Goal: Information Seeking & Learning: Check status

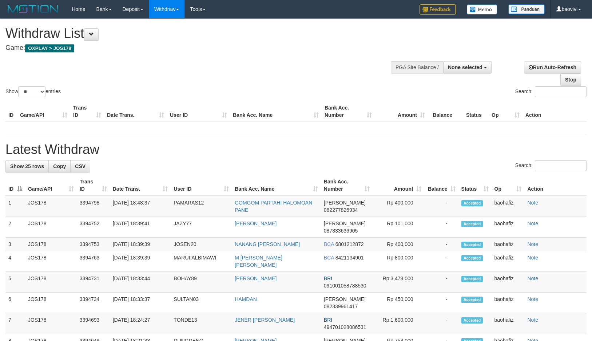
select select
select select "**"
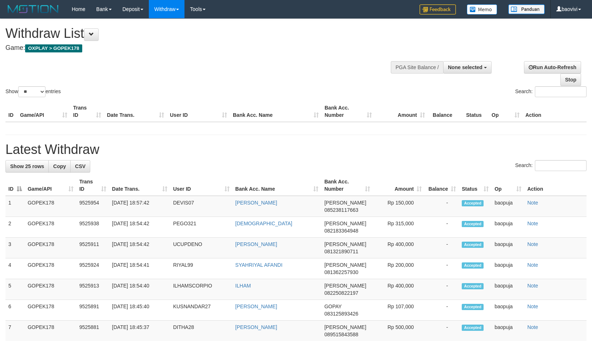
select select
select select "**"
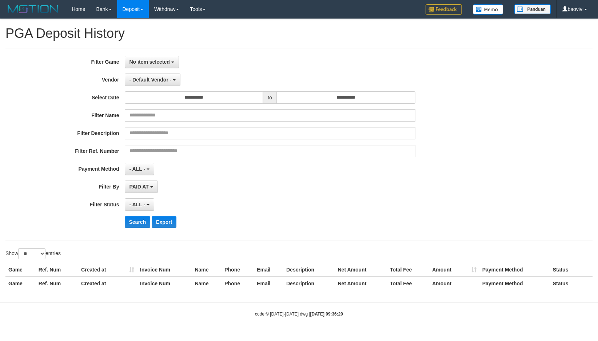
select select "**********"
select select "**"
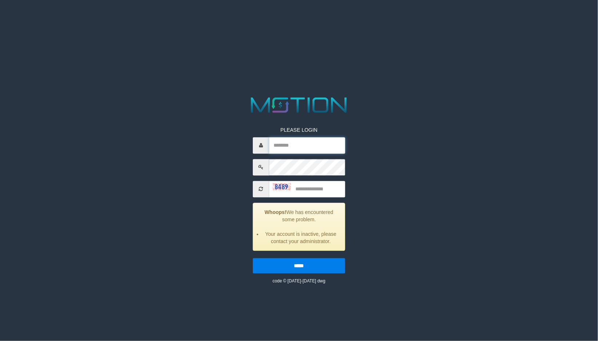
type input "*******"
click at [276, 189] on img at bounding box center [282, 186] width 18 height 7
click at [309, 190] on input "text" at bounding box center [307, 189] width 76 height 16
type input "****"
click at [253, 258] on input "*****" at bounding box center [299, 265] width 92 height 15
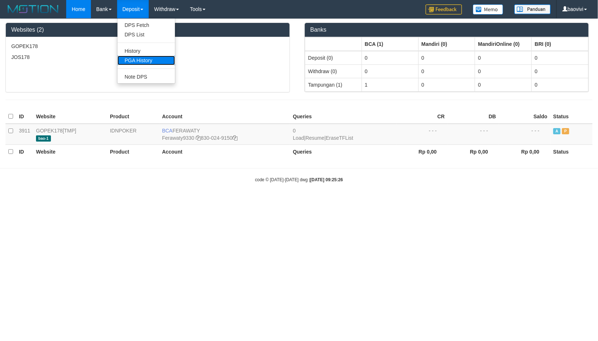
click at [143, 61] on link "PGA History" at bounding box center [147, 60] width 58 height 9
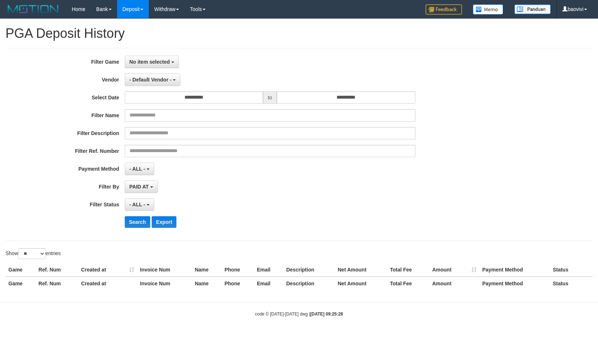
select select
select select "**"
click at [144, 61] on span "No item selected" at bounding box center [150, 62] width 40 height 6
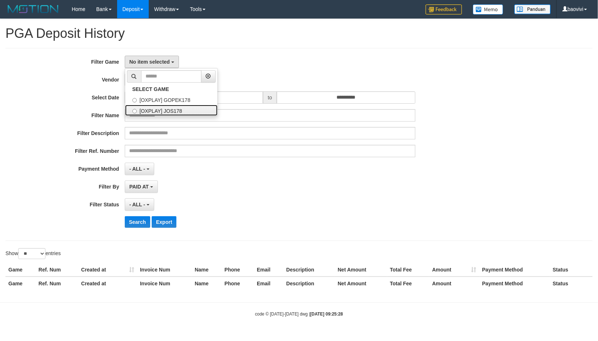
click at [159, 108] on label "[OXPLAY] JOS178" at bounding box center [171, 110] width 92 height 11
select select "****"
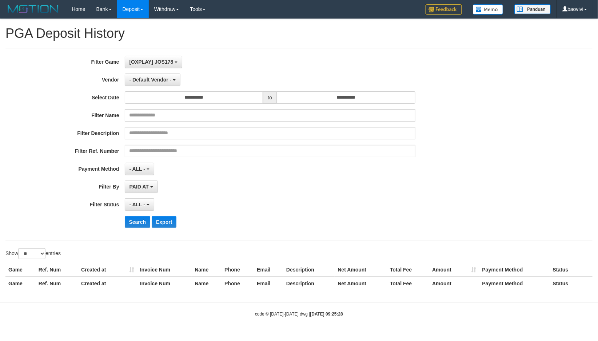
scroll to position [12, 0]
click at [325, 99] on input "**********" at bounding box center [346, 97] width 139 height 12
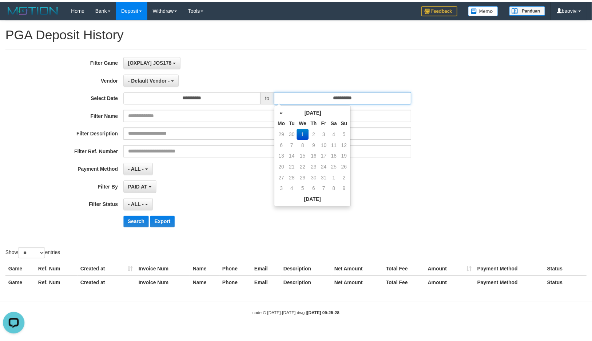
scroll to position [0, 0]
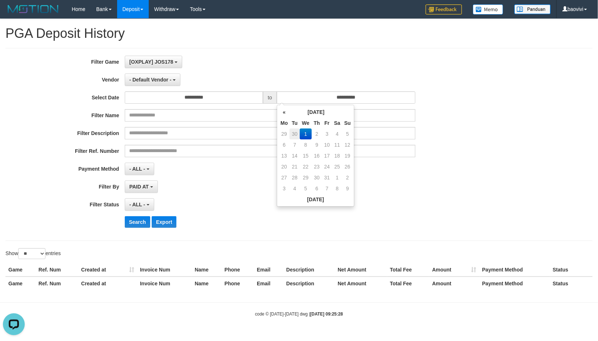
click at [295, 130] on td "30" at bounding box center [295, 133] width 10 height 11
type input "**********"
click at [139, 84] on button "- Default Vendor -" at bounding box center [153, 80] width 56 height 12
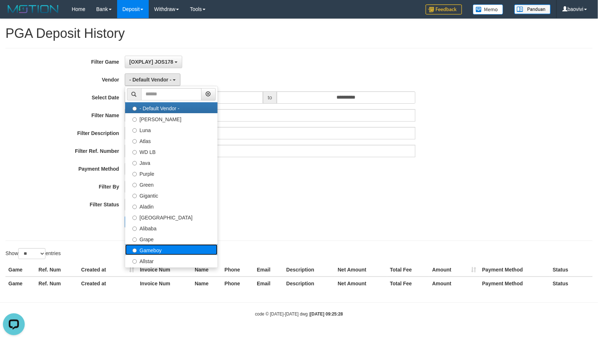
click at [169, 249] on label "Gameboy" at bounding box center [171, 249] width 92 height 11
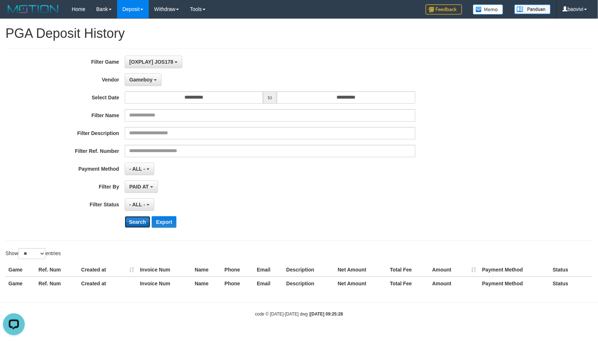
click at [137, 224] on button "Search" at bounding box center [138, 222] width 26 height 12
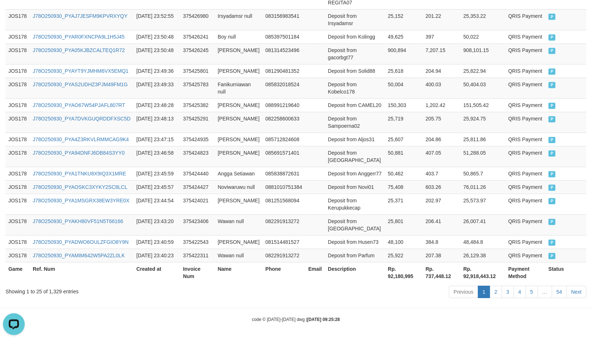
scroll to position [541, 0]
click at [401, 276] on th "Rp. 92,180,995" at bounding box center [404, 272] width 38 height 21
copy th "92,180,995"
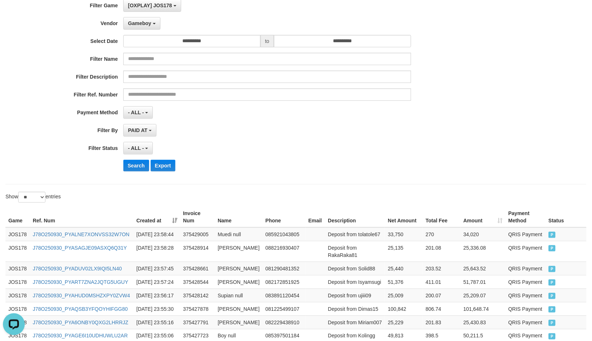
scroll to position [56, 0]
click at [145, 23] on span "Gameboy" at bounding box center [139, 24] width 23 height 6
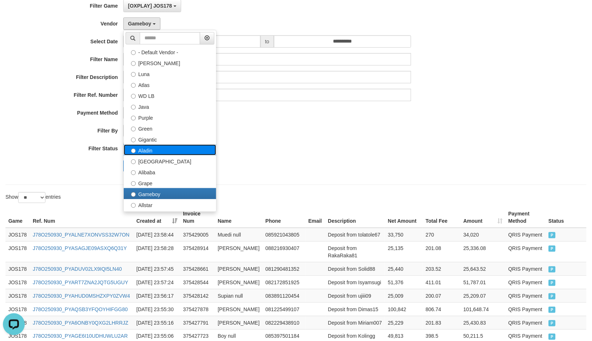
click at [161, 150] on label "Aladin" at bounding box center [170, 150] width 92 height 11
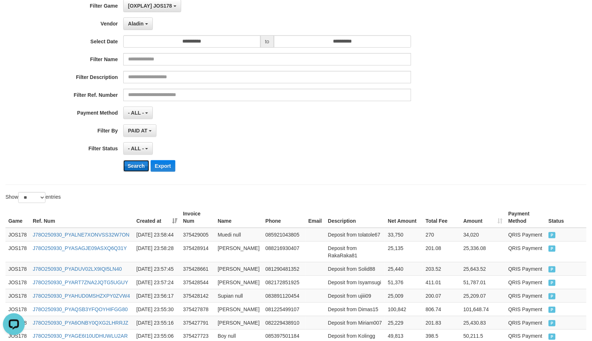
click at [138, 163] on button "Search" at bounding box center [136, 166] width 26 height 12
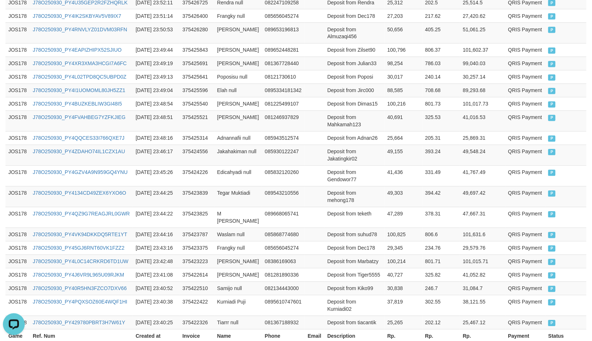
scroll to position [541, 0]
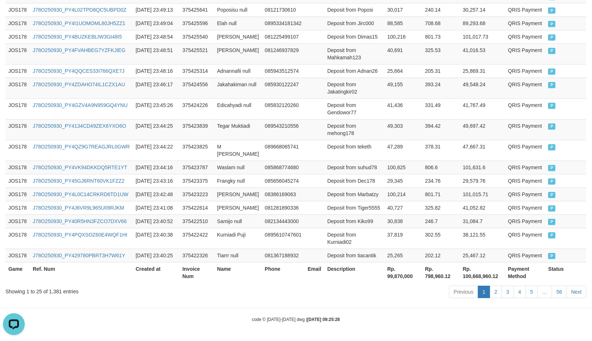
click at [397, 278] on th "Rp. 99,870,000" at bounding box center [404, 272] width 38 height 21
copy th "99,870,000"
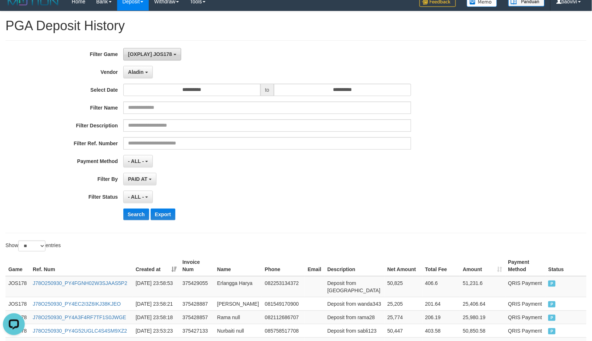
scroll to position [0, 0]
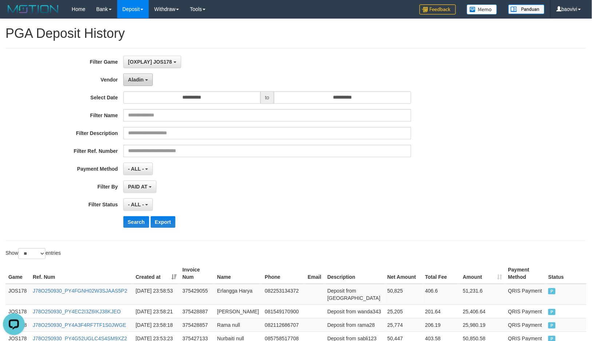
click at [132, 75] on button "Aladin" at bounding box center [137, 80] width 29 height 12
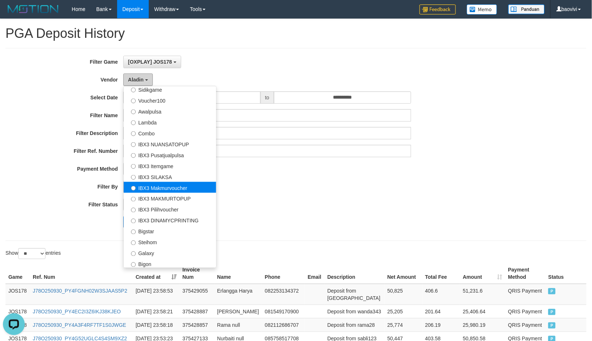
scroll to position [271, 0]
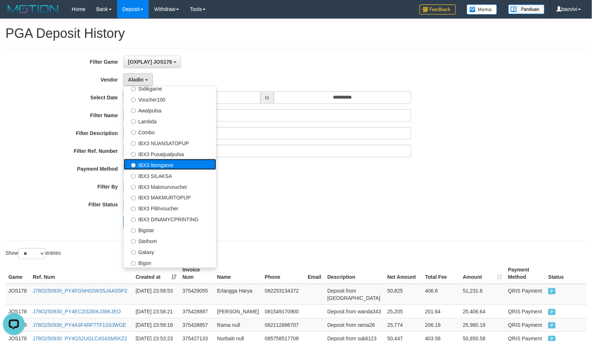
click at [170, 166] on label "IBX3 Itemgame" at bounding box center [170, 164] width 92 height 11
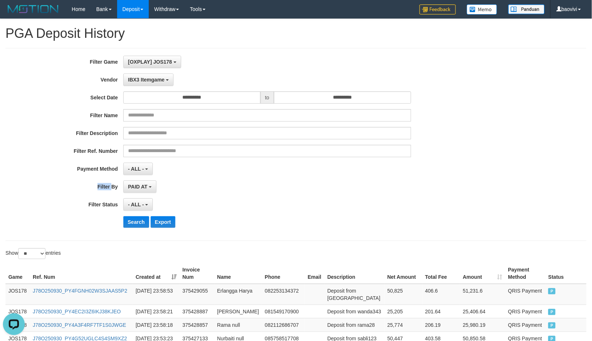
click at [170, 166] on div "- ALL - SELECT ALL - ALL - SELECT PAYMENT METHOD Mandiri BNI OVO CIMB BRI MAYBA…" at bounding box center [267, 169] width 288 height 12
click at [156, 73] on div "**********" at bounding box center [247, 145] width 494 height 178
click at [157, 78] on span "IBX3 Itemgame" at bounding box center [146, 80] width 36 height 6
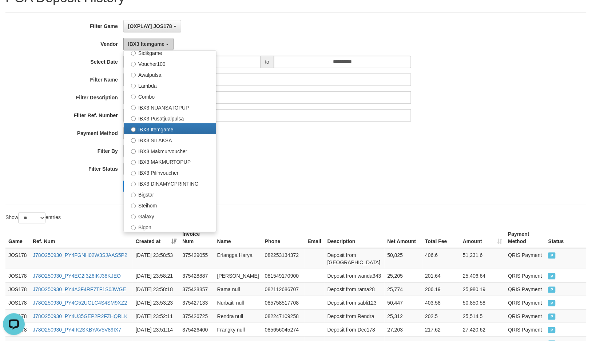
scroll to position [81, 0]
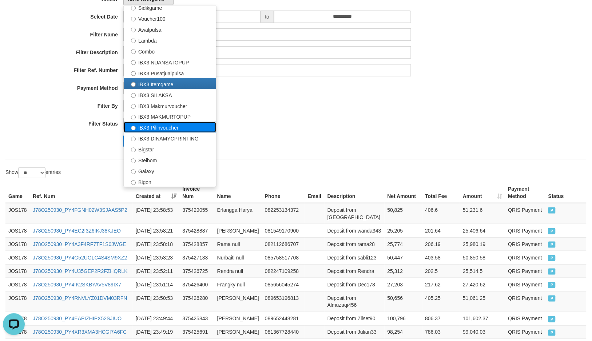
click at [180, 126] on label "IBX3 Pilihvoucher" at bounding box center [170, 127] width 92 height 11
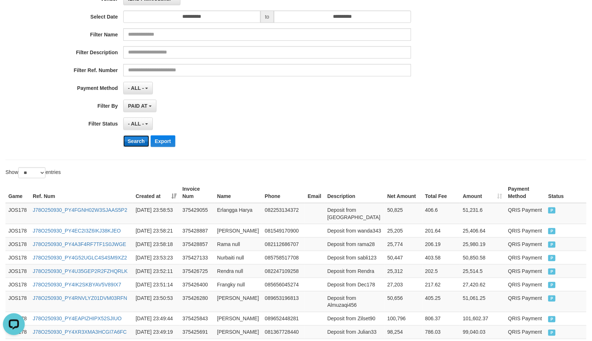
click at [141, 144] on button "Search" at bounding box center [136, 141] width 26 height 12
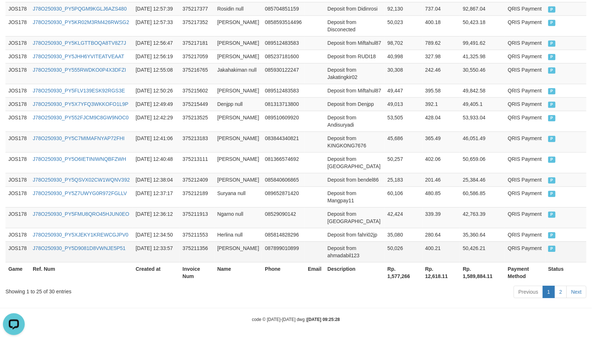
scroll to position [501, 0]
click at [400, 283] on th "Rp. 1,577,266" at bounding box center [404, 272] width 38 height 21
copy th "1,577,266"
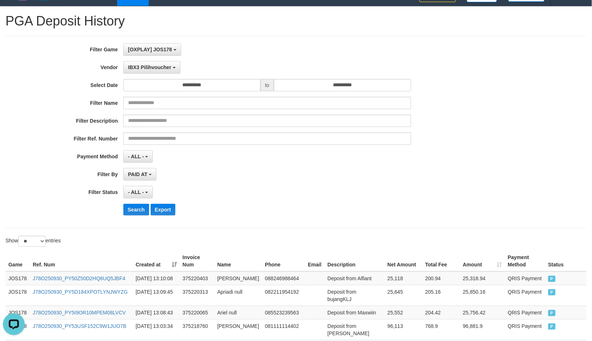
scroll to position [0, 0]
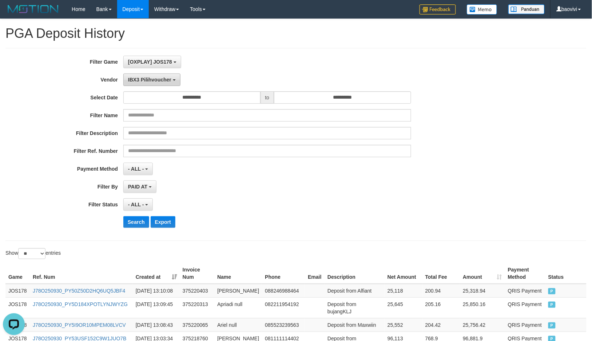
click at [172, 76] on button "IBX3 Pilihvoucher" at bounding box center [151, 80] width 57 height 12
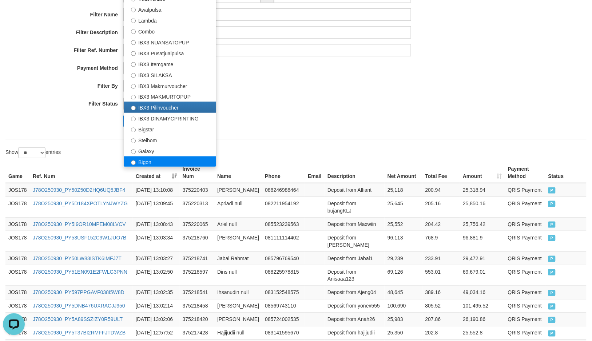
scroll to position [81, 0]
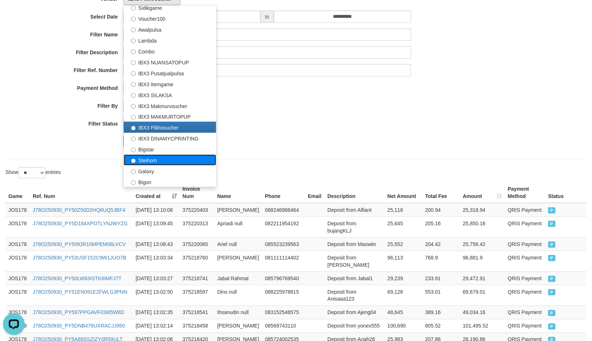
click at [168, 161] on label "Steihom" at bounding box center [170, 160] width 92 height 11
select select "**********"
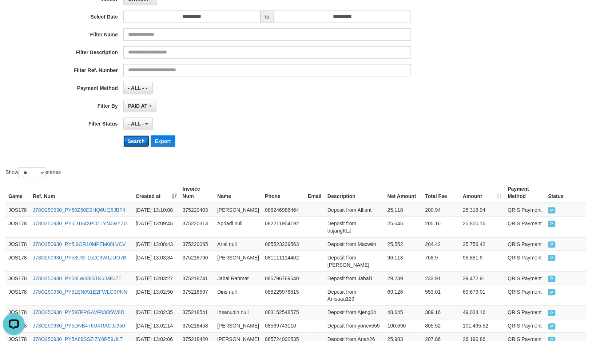
click at [134, 144] on button "Search" at bounding box center [136, 141] width 26 height 12
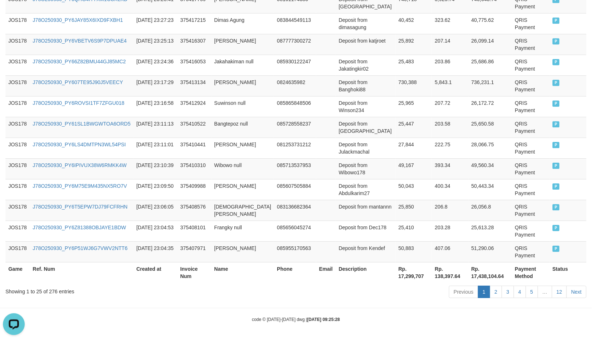
scroll to position [541, 0]
click at [405, 274] on th "Rp. 17,299,707" at bounding box center [414, 272] width 36 height 21
copy th "17,299,707"
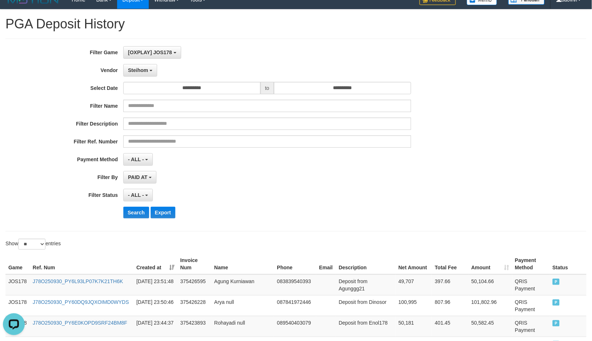
scroll to position [0, 0]
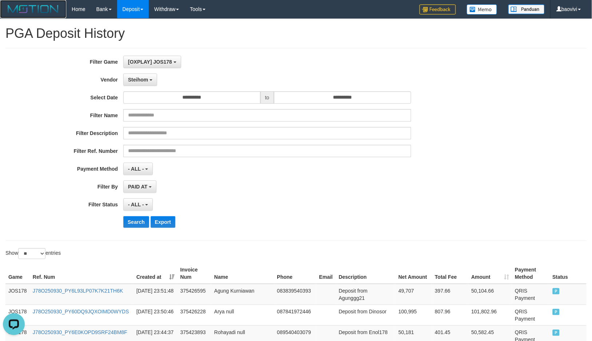
drag, startPoint x: 39, startPoint y: 9, endPoint x: 65, endPoint y: 15, distance: 26.5
click at [65, 15] on link at bounding box center [33, 9] width 66 height 18
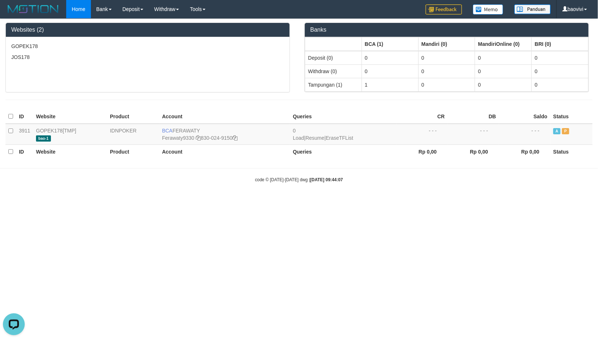
drag, startPoint x: 0, startPoint y: 0, endPoint x: 202, endPoint y: 60, distance: 210.5
click at [202, 60] on p "JOS178" at bounding box center [147, 57] width 273 height 7
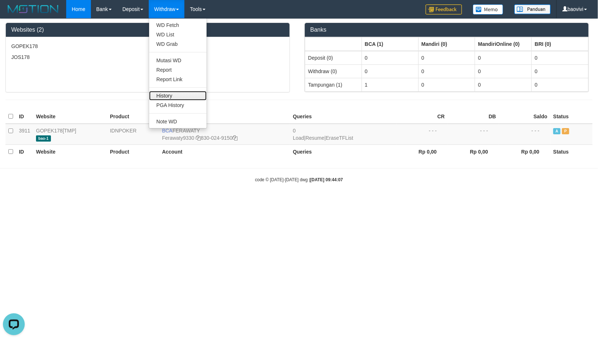
drag, startPoint x: 174, startPoint y: 94, endPoint x: 221, endPoint y: 92, distance: 47.3
click at [174, 94] on link "History" at bounding box center [178, 95] width 58 height 9
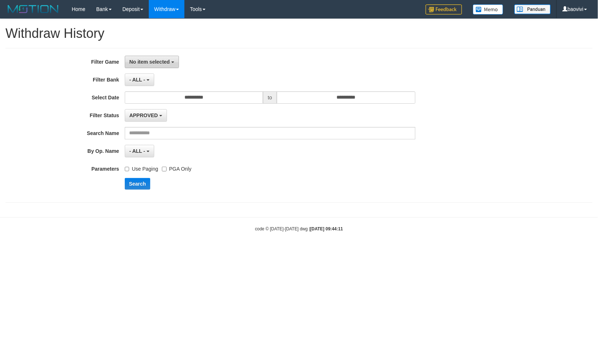
click at [154, 63] on span "No item selected" at bounding box center [150, 62] width 40 height 6
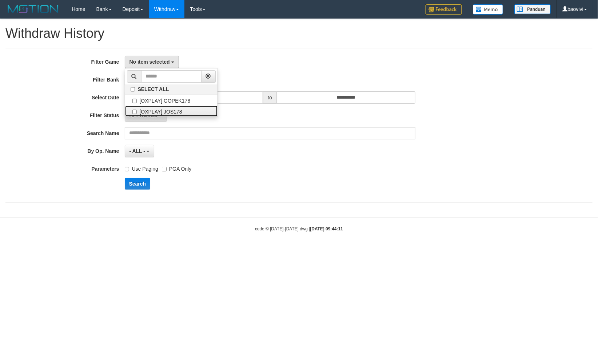
drag, startPoint x: 192, startPoint y: 110, endPoint x: 269, endPoint y: 111, distance: 76.4
click at [192, 111] on label "[OXPLAY] JOS178" at bounding box center [171, 111] width 92 height 11
select select "****"
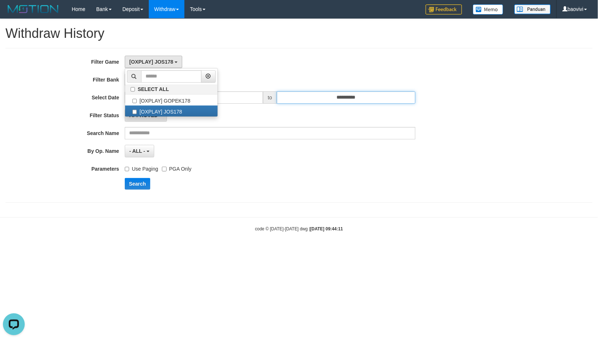
drag, startPoint x: 357, startPoint y: 97, endPoint x: 355, endPoint y: 104, distance: 7.0
click at [358, 98] on input "**********" at bounding box center [346, 97] width 139 height 12
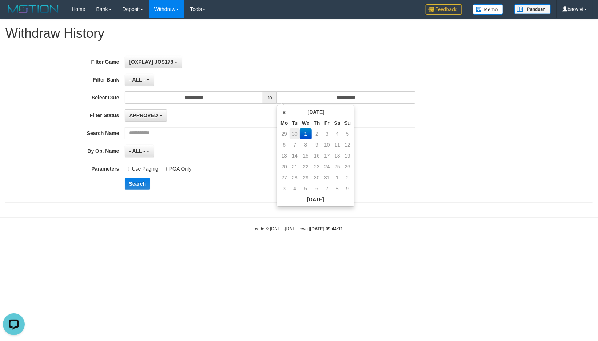
click at [295, 134] on td "30" at bounding box center [295, 133] width 10 height 11
type input "**********"
click at [146, 184] on button "Search" at bounding box center [138, 184] width 26 height 12
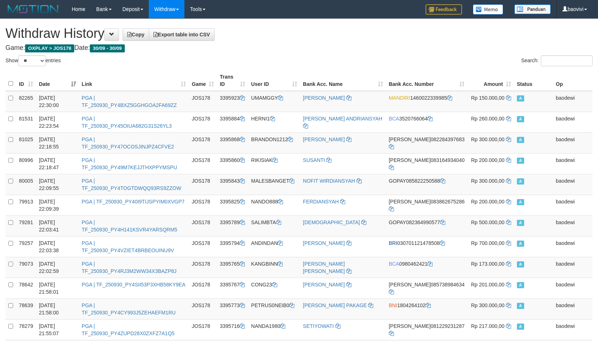
select select "**"
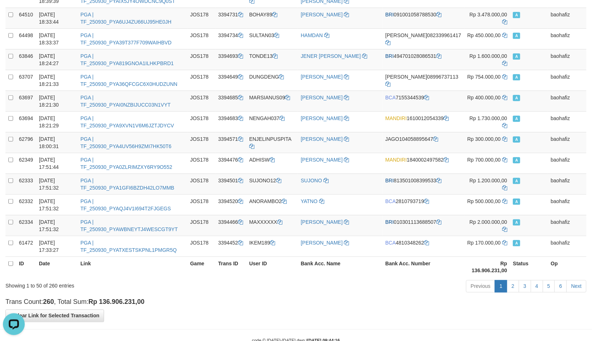
scroll to position [894, 0]
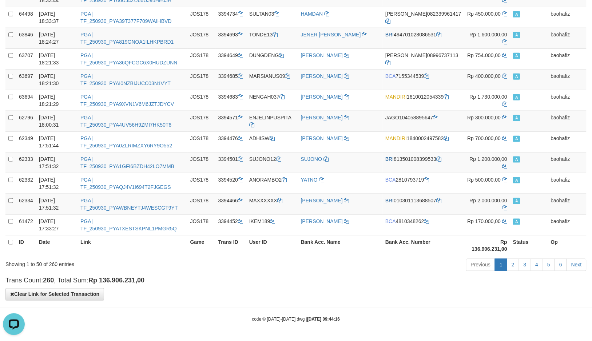
click at [117, 282] on strong "Rp 136.906.231,00" at bounding box center [116, 280] width 56 height 7
copy strong "136.906.231,00"
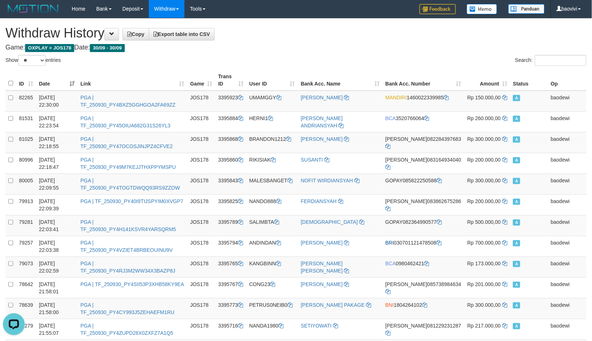
scroll to position [0, 0]
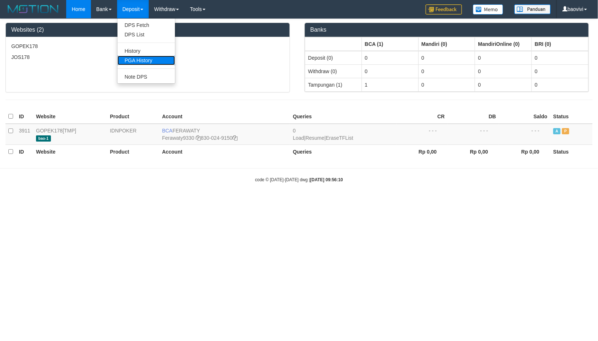
click at [140, 59] on link "PGA History" at bounding box center [147, 60] width 58 height 9
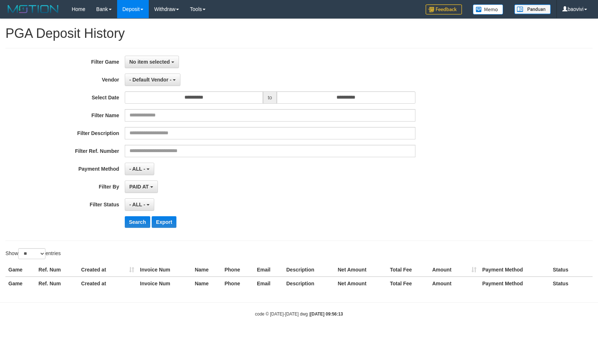
select select
select select "**"
click at [148, 63] on span "No item selected" at bounding box center [150, 62] width 40 height 6
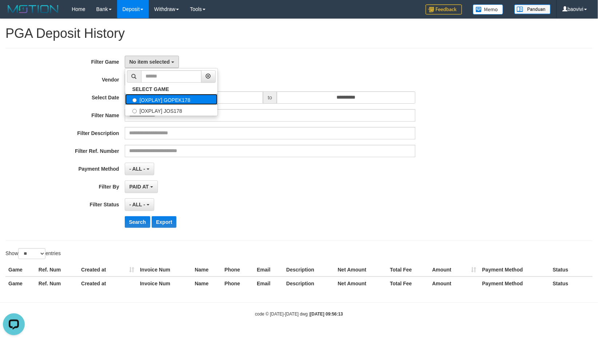
click at [180, 100] on label "[OXPLAY] GOPEK178" at bounding box center [171, 99] width 92 height 11
select select "***"
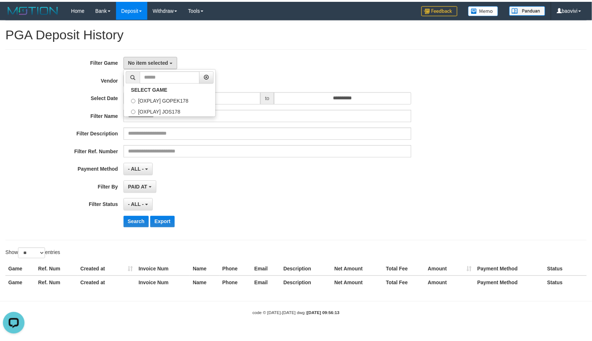
scroll to position [6, 0]
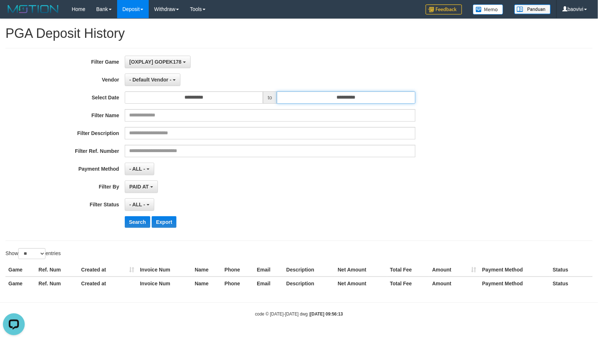
click at [342, 103] on input "**********" at bounding box center [346, 97] width 139 height 12
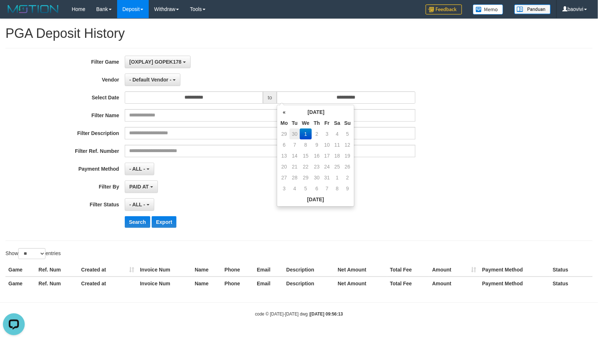
click at [295, 133] on td "30" at bounding box center [295, 133] width 10 height 11
type input "**********"
click at [171, 75] on button "- Default Vendor -" at bounding box center [153, 80] width 56 height 12
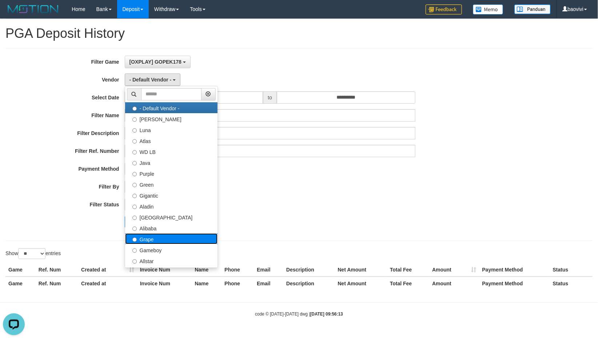
click at [163, 241] on label "Grape" at bounding box center [171, 238] width 92 height 11
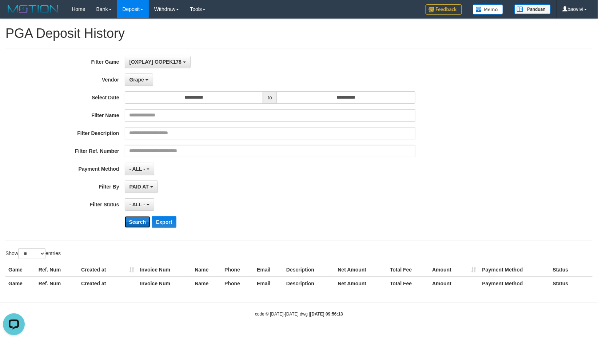
click at [138, 221] on button "Search" at bounding box center [138, 222] width 26 height 12
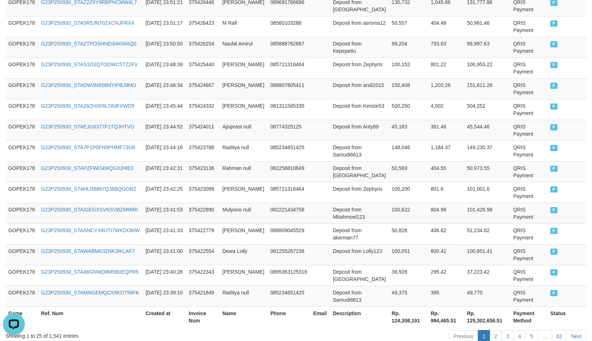
scroll to position [541, 0]
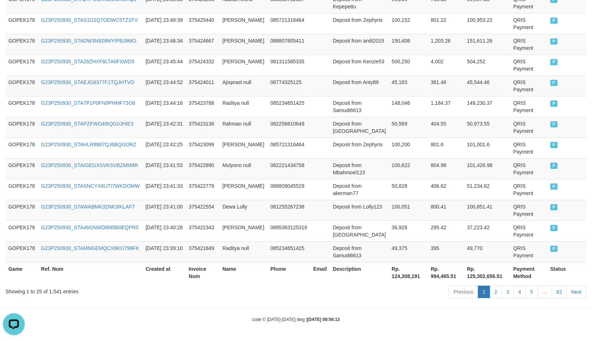
click at [400, 277] on th "Rp. 124,308,191" at bounding box center [408, 272] width 39 height 21
copy th "124,308,191"
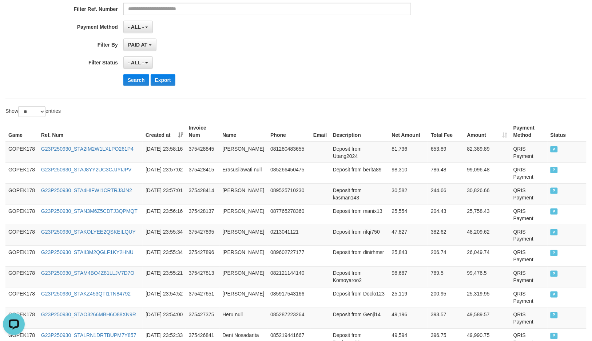
scroll to position [56, 0]
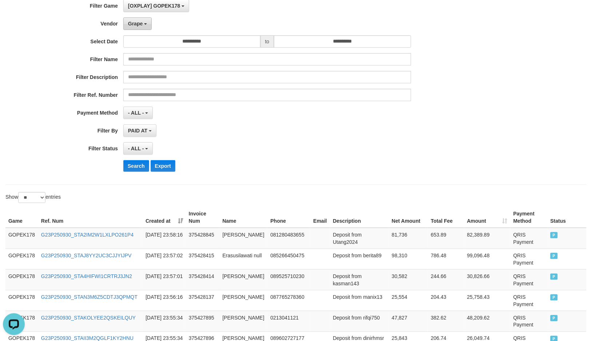
click at [143, 21] on button "Grape" at bounding box center [137, 23] width 28 height 12
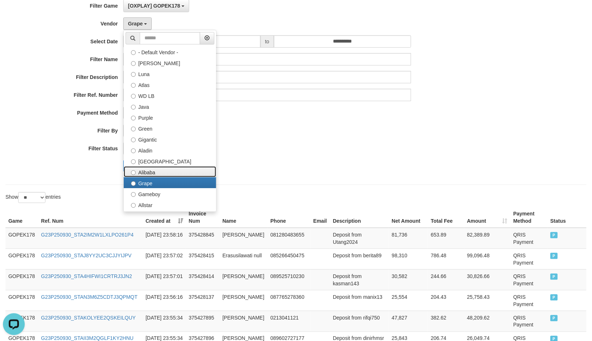
drag, startPoint x: 162, startPoint y: 170, endPoint x: 151, endPoint y: 171, distance: 11.7
click at [162, 171] on label "Alibaba" at bounding box center [170, 171] width 92 height 11
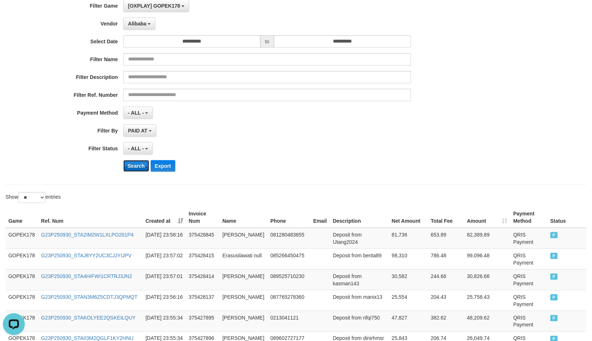
click at [129, 168] on button "Search" at bounding box center [136, 166] width 26 height 12
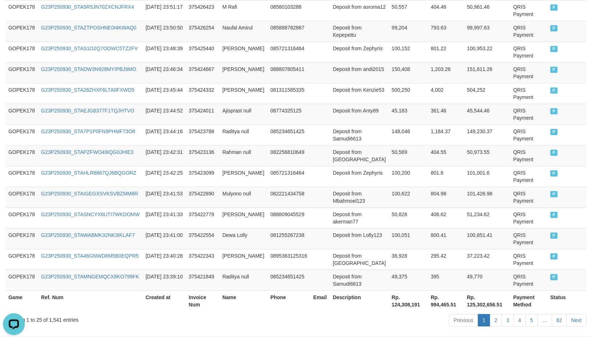
scroll to position [541, 0]
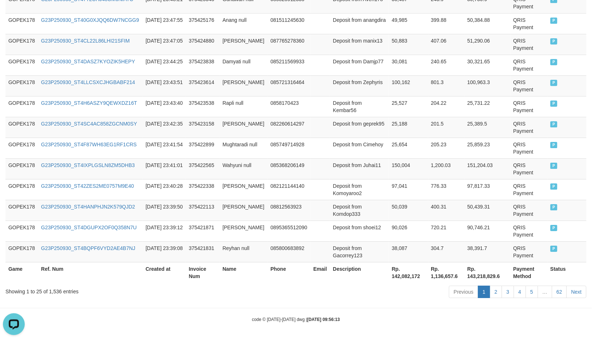
click at [406, 277] on th "Rp. 142,082,172" at bounding box center [408, 272] width 39 height 21
copy th "142,082,172"
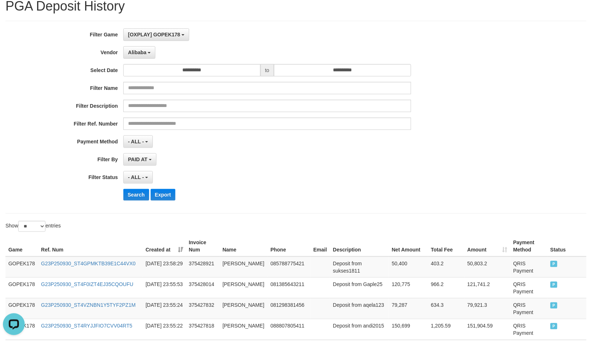
scroll to position [0, 0]
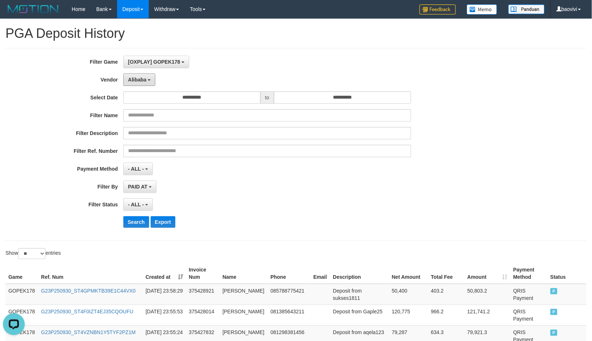
drag, startPoint x: 142, startPoint y: 79, endPoint x: 157, endPoint y: 110, distance: 34.4
click at [142, 80] on span "Alibaba" at bounding box center [137, 80] width 19 height 6
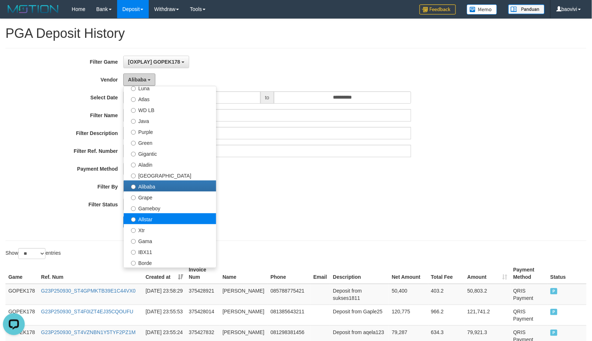
scroll to position [81, 0]
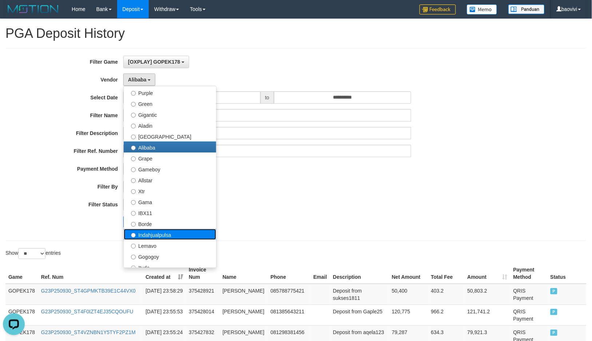
click at [170, 235] on label "Indahjualpulsa" at bounding box center [170, 234] width 92 height 11
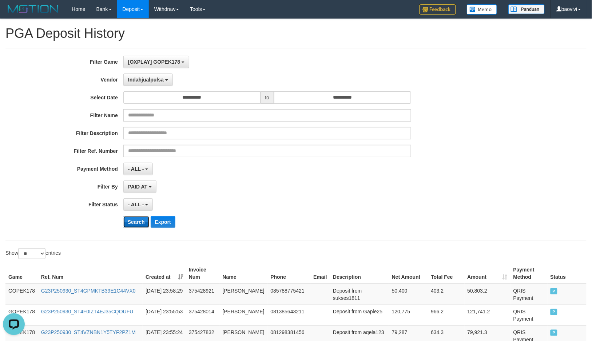
click at [139, 219] on button "Search" at bounding box center [136, 222] width 26 height 12
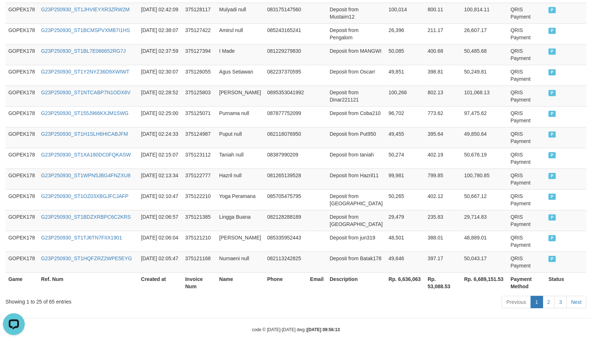
scroll to position [541, 0]
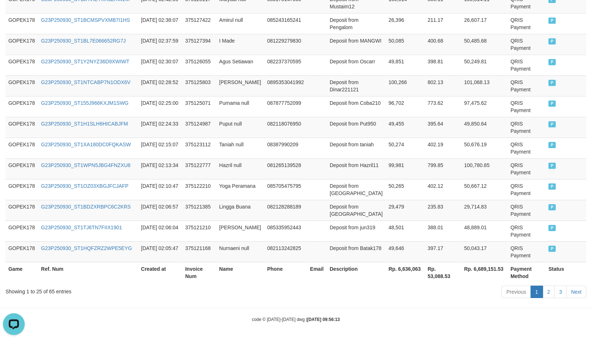
click at [405, 267] on th "Rp. 6,636,063" at bounding box center [405, 272] width 39 height 21
copy th "6,636,063"
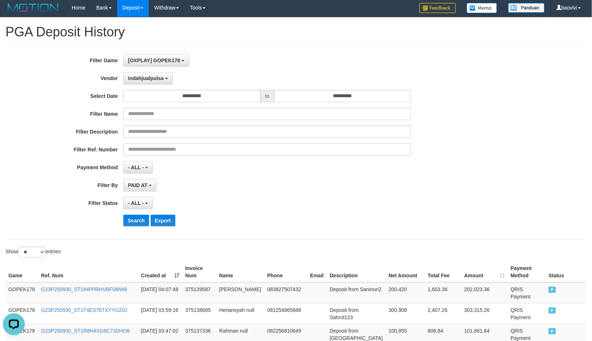
scroll to position [0, 0]
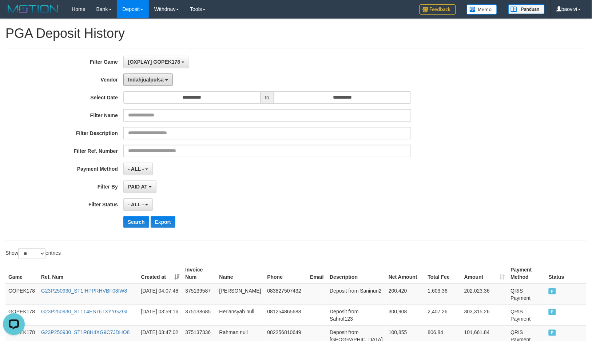
drag, startPoint x: 151, startPoint y: 82, endPoint x: 165, endPoint y: 137, distance: 57.1
click at [151, 82] on span "Indahjualpulsa" at bounding box center [146, 80] width 36 height 6
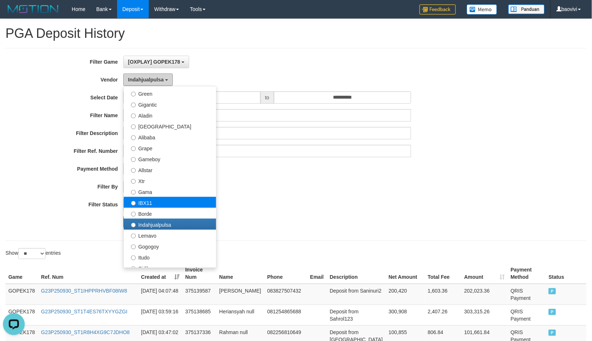
scroll to position [121, 0]
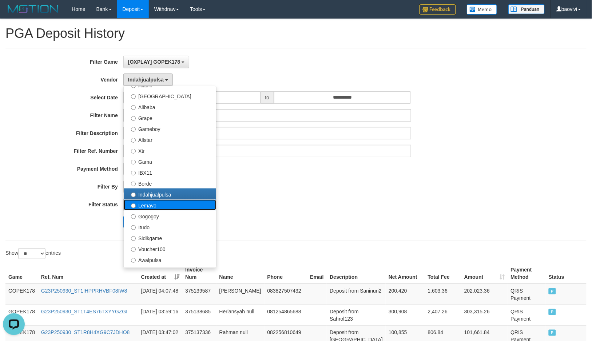
click at [168, 206] on label "Lemavo" at bounding box center [170, 204] width 92 height 11
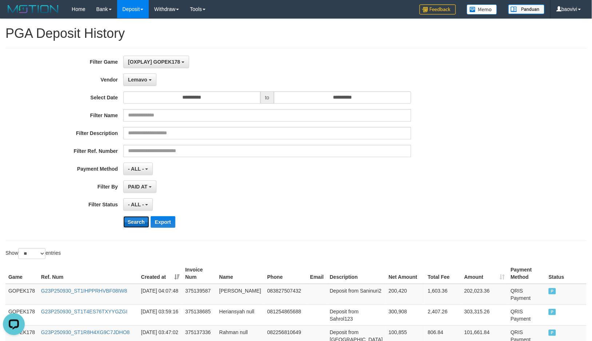
click at [136, 223] on button "Search" at bounding box center [136, 222] width 26 height 12
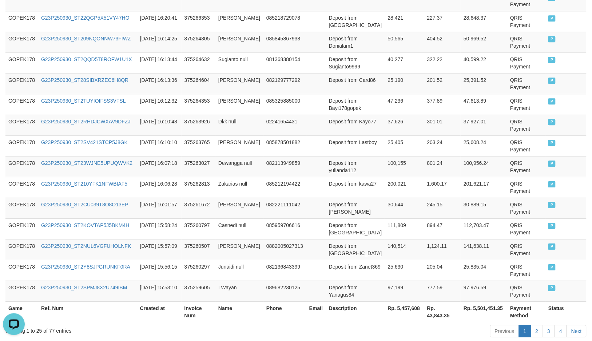
scroll to position [541, 0]
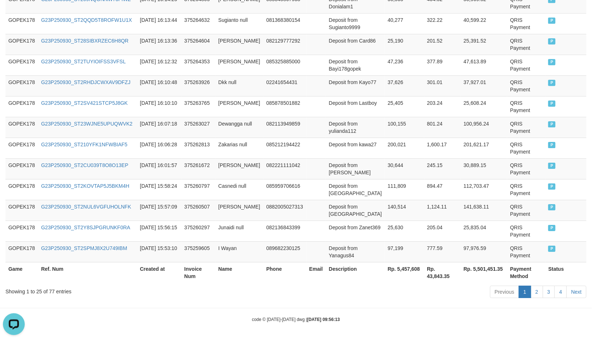
click at [407, 264] on th "Rp. 5,457,608" at bounding box center [404, 272] width 39 height 21
copy th "5,457,608"
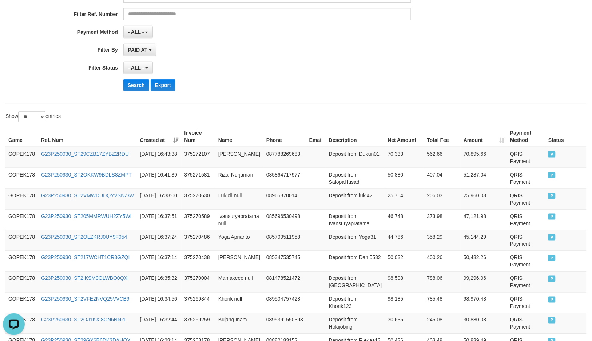
scroll to position [0, 0]
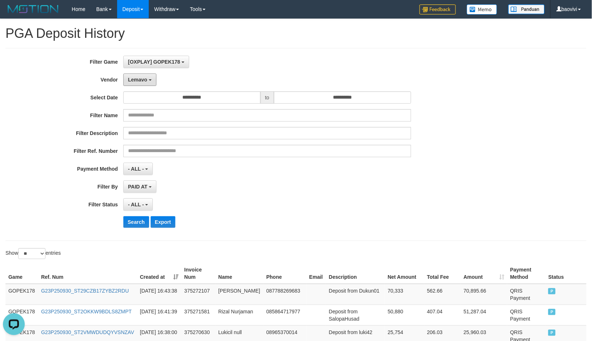
drag, startPoint x: 139, startPoint y: 80, endPoint x: 164, endPoint y: 111, distance: 39.9
click at [139, 80] on span "Lemavo" at bounding box center [137, 80] width 19 height 6
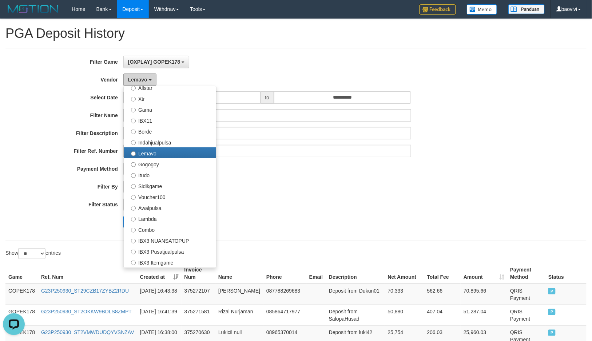
scroll to position [271, 0]
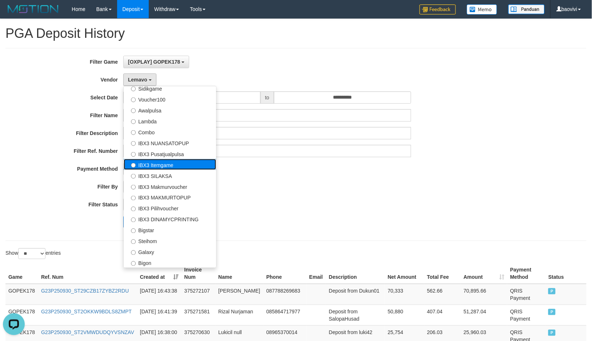
click at [174, 166] on label "IBX3 Itemgame" at bounding box center [170, 164] width 92 height 11
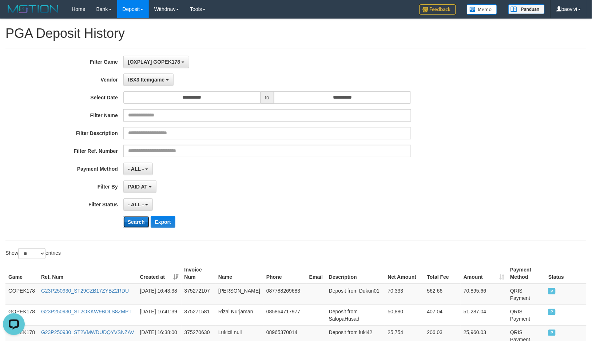
click at [142, 224] on button "Search" at bounding box center [136, 222] width 26 height 12
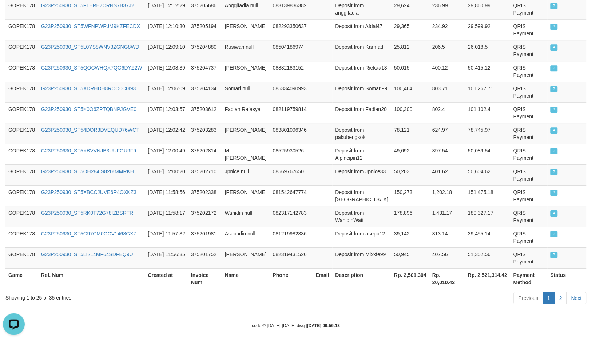
scroll to position [541, 0]
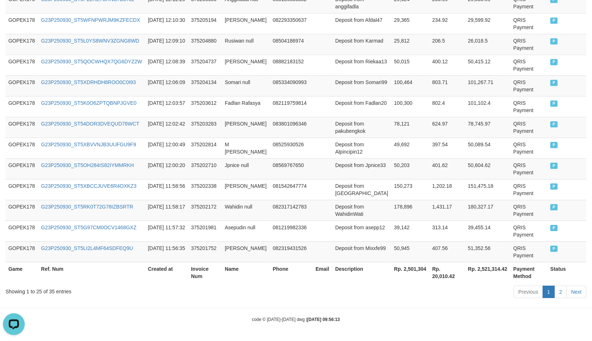
click at [411, 268] on th "Rp. 2,501,304" at bounding box center [410, 272] width 38 height 21
copy th "2,501,304"
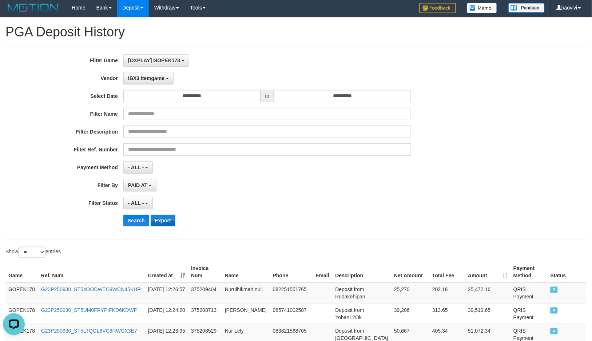
scroll to position [0, 0]
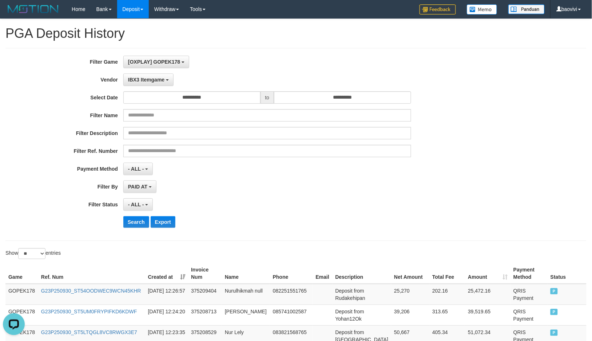
click at [185, 277] on th "Created at" at bounding box center [166, 273] width 43 height 21
click at [155, 75] on button "IBX3 Itemgame" at bounding box center [148, 80] width 50 height 12
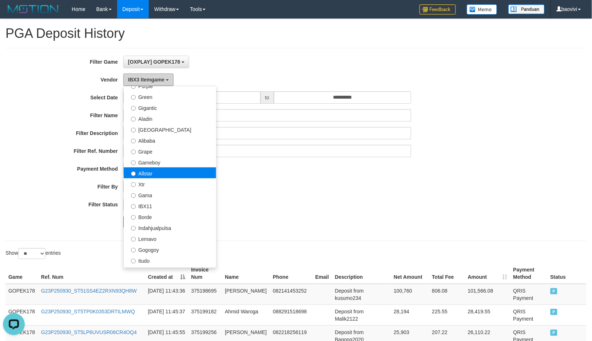
scroll to position [68, 0]
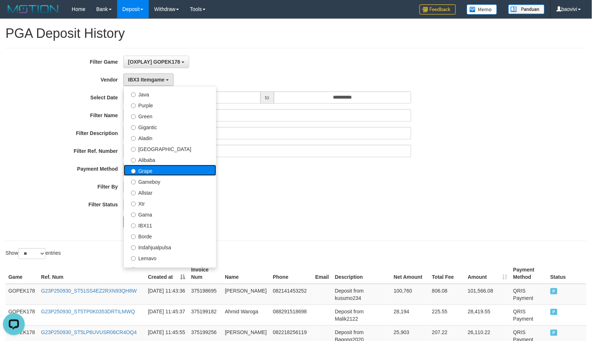
click at [169, 175] on label "Grape" at bounding box center [170, 170] width 92 height 11
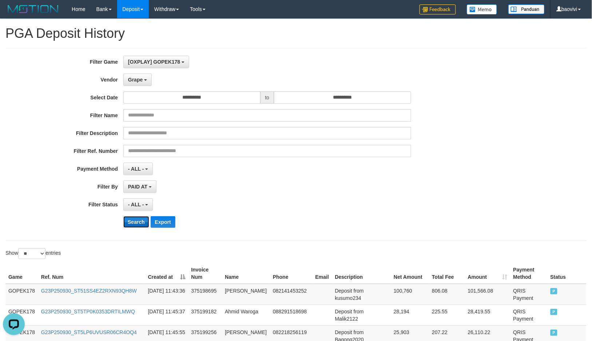
click at [137, 219] on button "Search" at bounding box center [136, 222] width 26 height 12
click at [180, 278] on th "Created at" at bounding box center [166, 273] width 43 height 21
click at [138, 81] on span "Grape" at bounding box center [135, 80] width 15 height 6
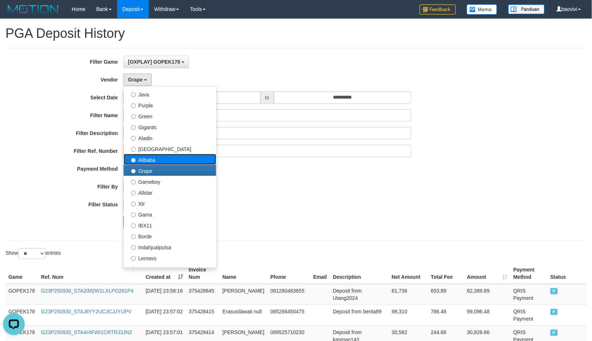
click at [157, 158] on label "Alibaba" at bounding box center [170, 159] width 92 height 11
select select "**********"
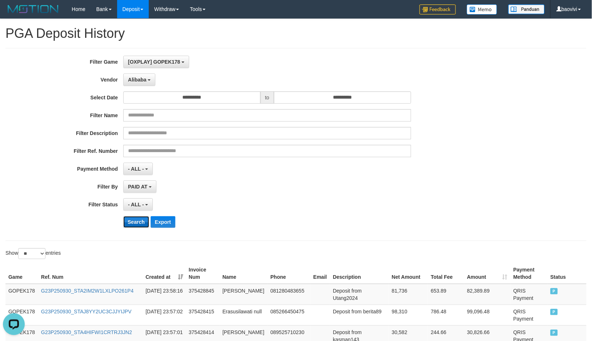
click at [141, 220] on button "Search" at bounding box center [136, 222] width 26 height 12
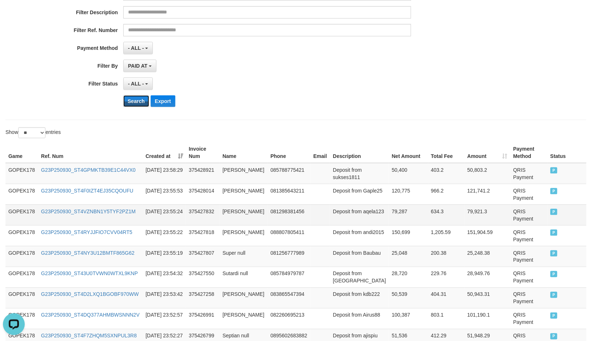
scroll to position [121, 0]
click at [181, 156] on th "Created at" at bounding box center [164, 152] width 43 height 21
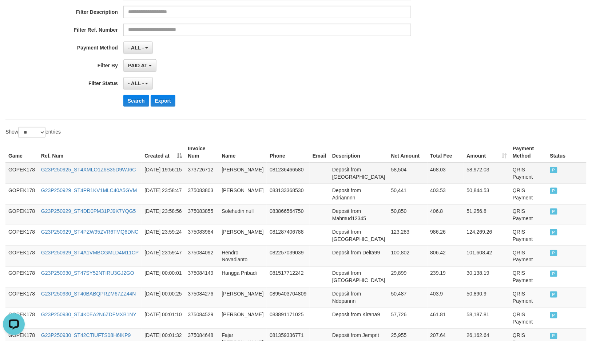
click at [162, 171] on td "2025-09-25 19:56:15" at bounding box center [163, 173] width 43 height 21
copy td "2025-09-25 19:56:15"
click at [230, 169] on td "Yulius Tahu" at bounding box center [243, 173] width 48 height 21
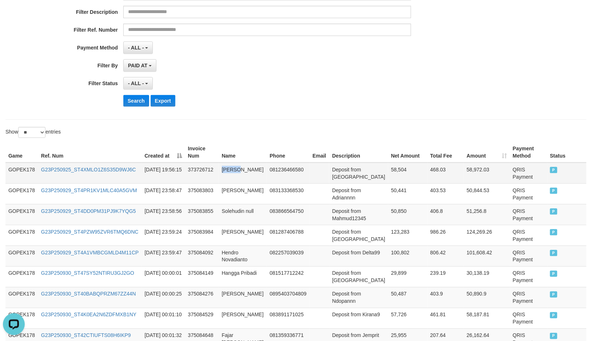
click at [230, 169] on td "Yulius Tahu" at bounding box center [243, 173] width 48 height 21
click at [231, 169] on td "Yulius Tahu" at bounding box center [243, 173] width 48 height 21
copy td "Yulius Tahu"
click at [234, 172] on td "Yulius Tahu" at bounding box center [243, 173] width 48 height 21
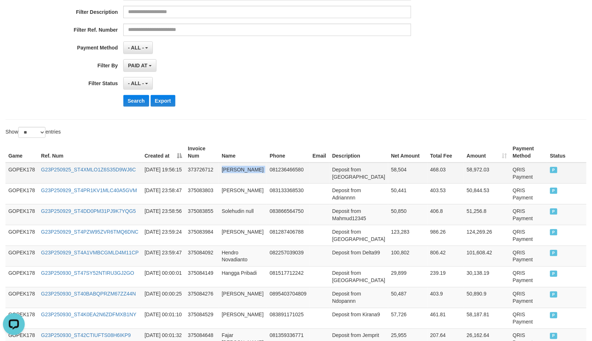
click at [234, 172] on td "Yulius Tahu" at bounding box center [243, 173] width 48 height 21
drag, startPoint x: 332, startPoint y: 176, endPoint x: 488, endPoint y: 167, distance: 156.4
click at [447, 180] on tr "GOPEK178 G23P250925_ST4XMLO1Z6S35D9WJ6C 2025-09-25 19:56:15 373726712 Yulius Ta…" at bounding box center [295, 173] width 581 height 21
copy tr "Trisatahu 58,504 468.03"
click at [10, 23] on div "**********" at bounding box center [247, 23] width 494 height 178
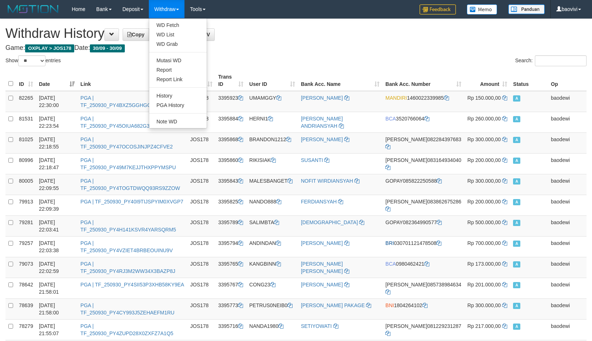
select select "**"
click at [177, 97] on link "History" at bounding box center [178, 95] width 58 height 9
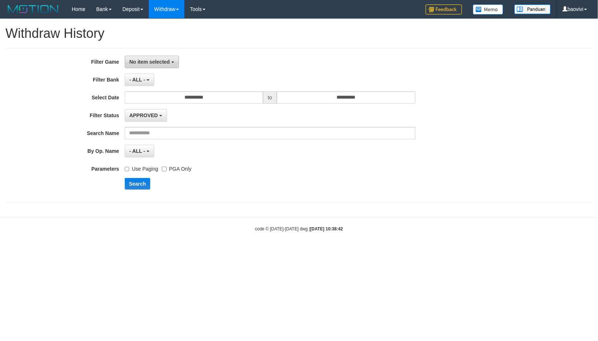
click at [149, 62] on span "No item selected" at bounding box center [150, 62] width 40 height 6
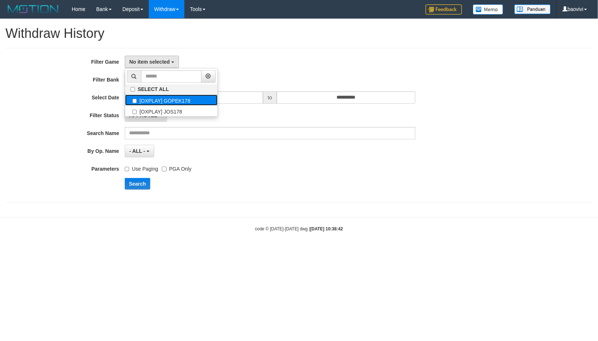
click at [171, 96] on label "[OXPLAY] GOPEK178" at bounding box center [171, 100] width 92 height 11
select select "***"
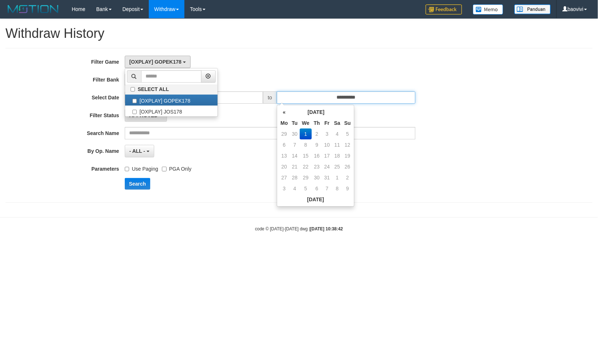
drag, startPoint x: 370, startPoint y: 96, endPoint x: 333, endPoint y: 136, distance: 53.8
click at [370, 98] on input "**********" at bounding box center [346, 97] width 139 height 12
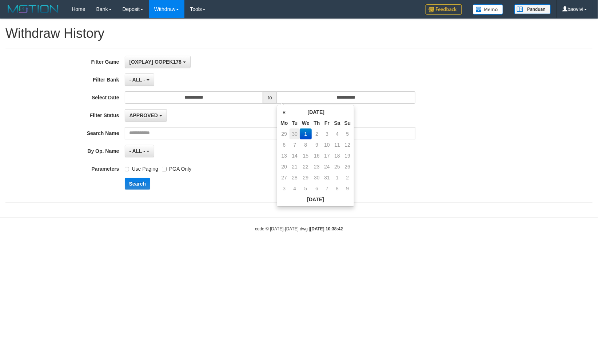
click at [297, 135] on td "30" at bounding box center [295, 133] width 10 height 11
type input "**********"
click at [139, 182] on button "Search" at bounding box center [138, 184] width 26 height 12
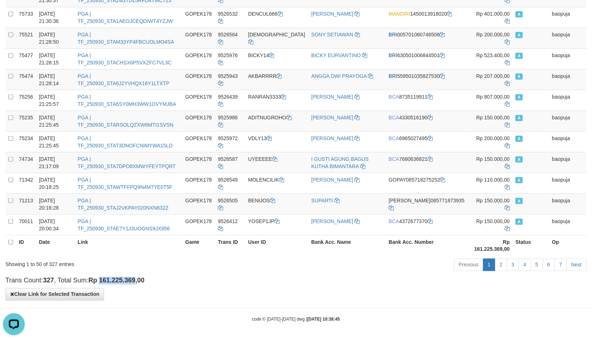
drag, startPoint x: 103, startPoint y: 282, endPoint x: 139, endPoint y: 283, distance: 36.4
click at [139, 283] on strong "Rp 161.225.369,00" at bounding box center [116, 280] width 56 height 7
copy strong "161.225.369"
click at [347, 126] on td "[PERSON_NAME]" at bounding box center [348, 121] width 78 height 21
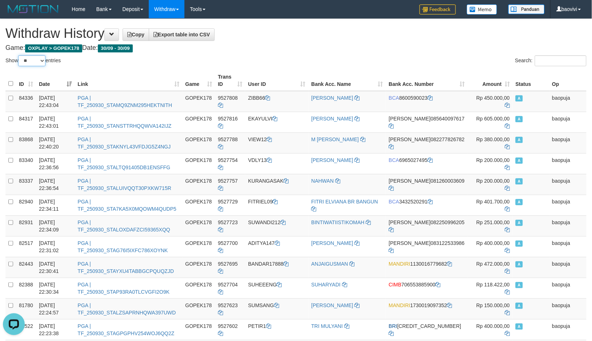
click at [26, 61] on select "** ** ** ***" at bounding box center [31, 60] width 27 height 11
select select "***"
click at [19, 55] on select "** ** ** ***" at bounding box center [31, 60] width 27 height 11
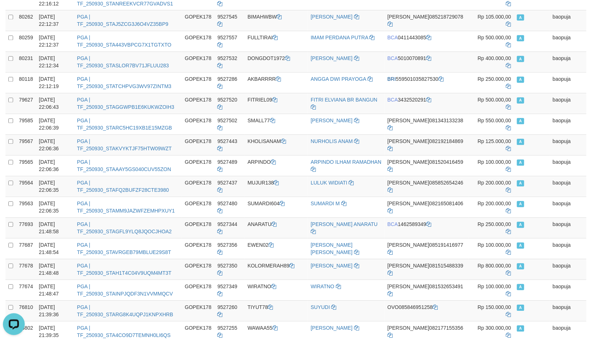
scroll to position [1932, 0]
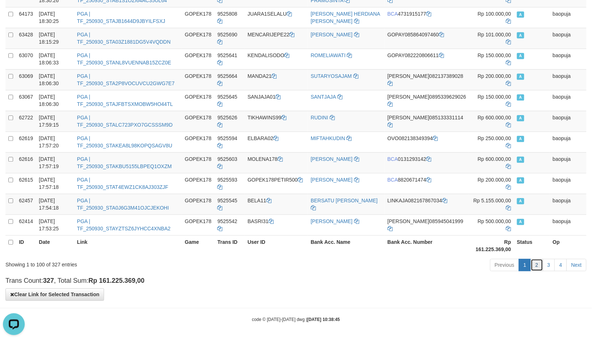
click at [536, 266] on link "2" at bounding box center [537, 265] width 12 height 12
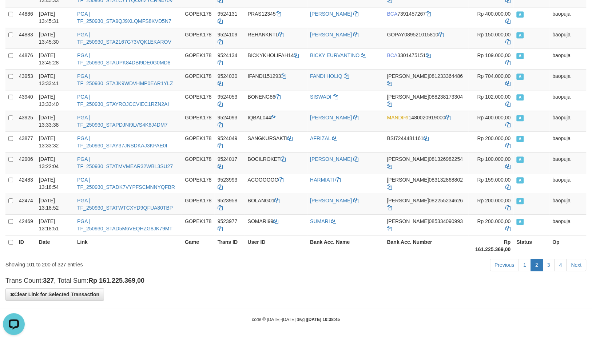
click at [547, 263] on link "3" at bounding box center [549, 265] width 12 height 12
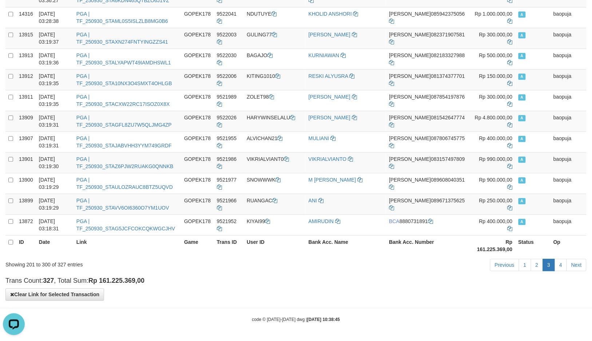
scroll to position [1608, 0]
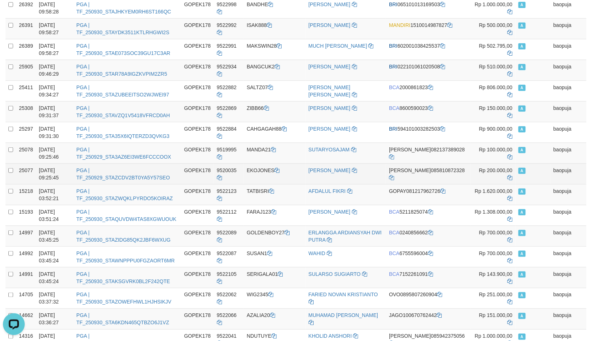
click at [272, 179] on td "EKOJONES" at bounding box center [275, 173] width 62 height 21
click at [271, 179] on td "EKOJONES" at bounding box center [275, 173] width 62 height 21
copy td "EKOJONES"
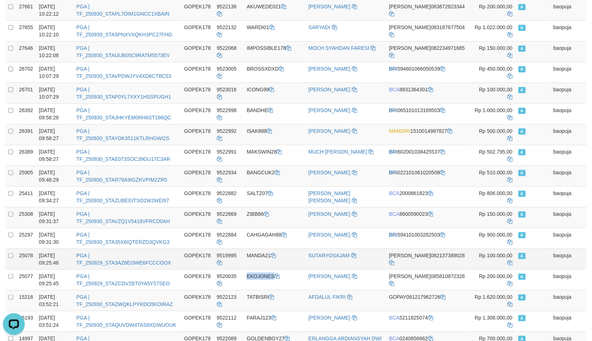
scroll to position [1568, 0]
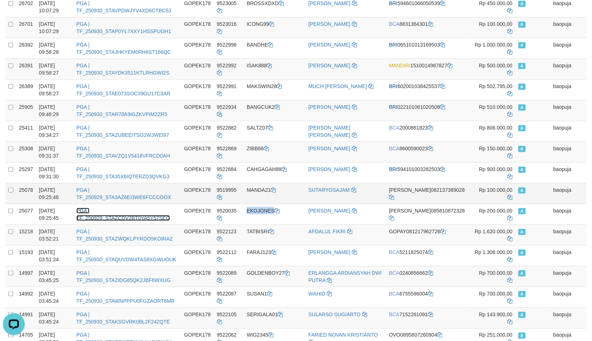
drag, startPoint x: 136, startPoint y: 218, endPoint x: 191, endPoint y: 186, distance: 63.8
click at [136, 218] on link "PGA | TF_250929_STAZCDV2BT0YA5Y57SEO" at bounding box center [123, 214] width 94 height 13
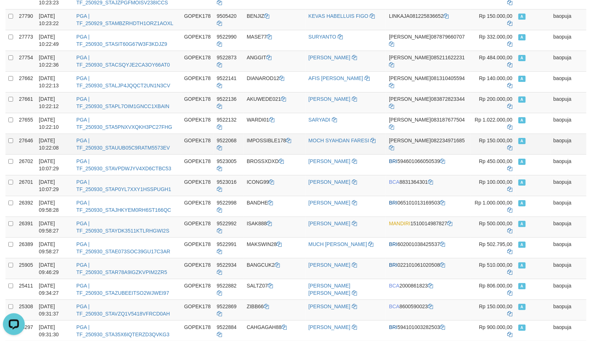
scroll to position [1406, 0]
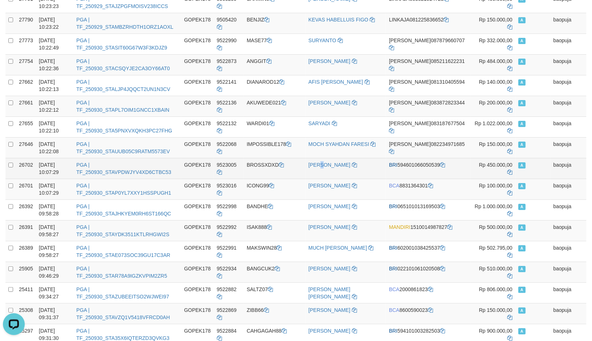
click at [329, 176] on td "[PERSON_NAME]" at bounding box center [346, 168] width 80 height 21
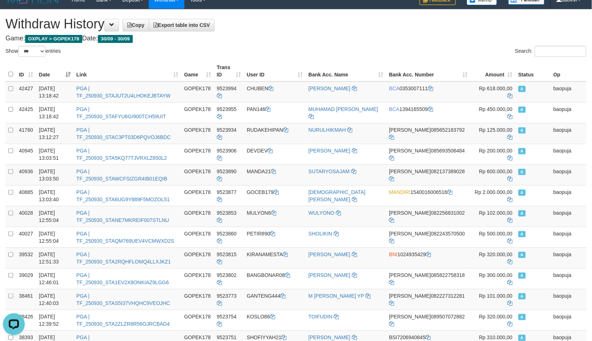
scroll to position [1588, 0]
